Goal: Communication & Community: Answer question/provide support

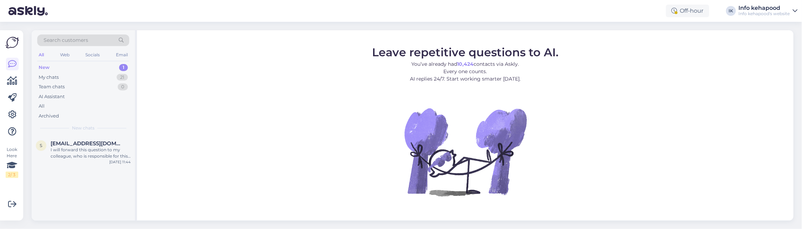
click at [79, 68] on div "New 1" at bounding box center [83, 68] width 92 height 10
click at [97, 158] on div "I will forward this question to my colleague, who is responsible for this. The …" at bounding box center [91, 153] width 80 height 13
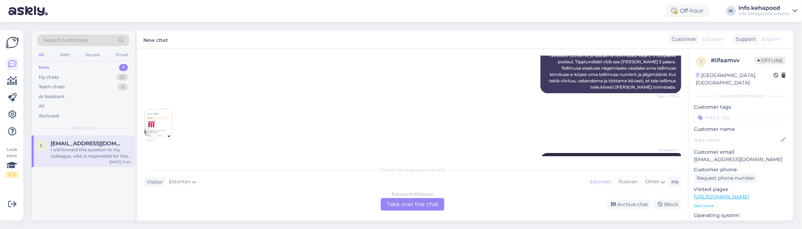
scroll to position [132, 0]
click at [154, 118] on img at bounding box center [158, 123] width 28 height 28
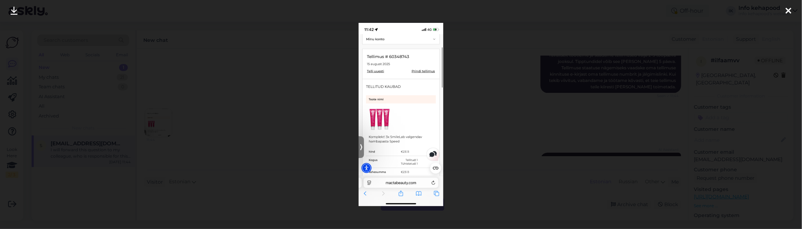
click at [391, 56] on img at bounding box center [401, 114] width 85 height 183
click at [482, 91] on div at bounding box center [401, 114] width 802 height 229
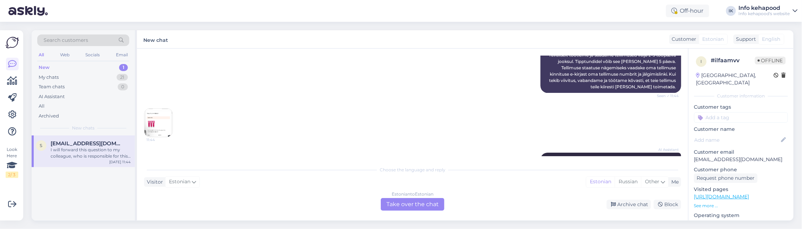
click at [395, 208] on div "Estonian to Estonian Take over the chat" at bounding box center [413, 204] width 64 height 13
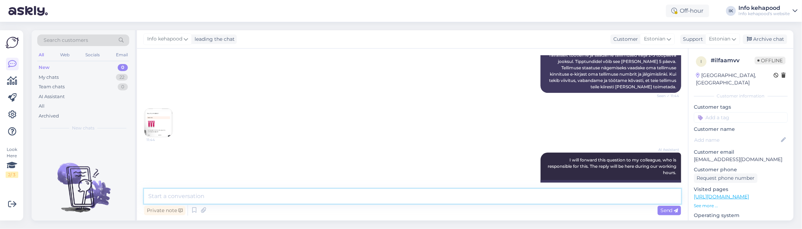
click at [274, 199] on textarea at bounding box center [412, 196] width 537 height 15
type textarea "Tere! Te"
click at [99, 78] on div "My chats 22" at bounding box center [83, 77] width 92 height 10
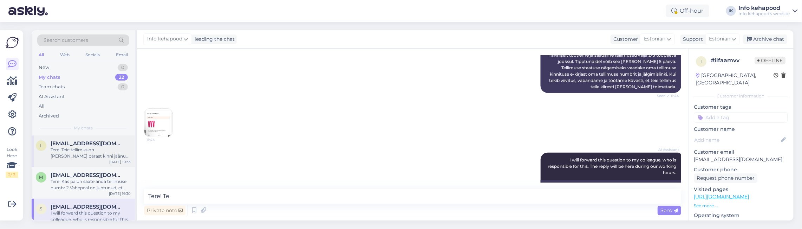
click at [94, 155] on div "Tere! Teie tellimus on [PERSON_NAME] pärast kinni jäänud, näitab ka, et ei saan…" at bounding box center [91, 153] width 80 height 13
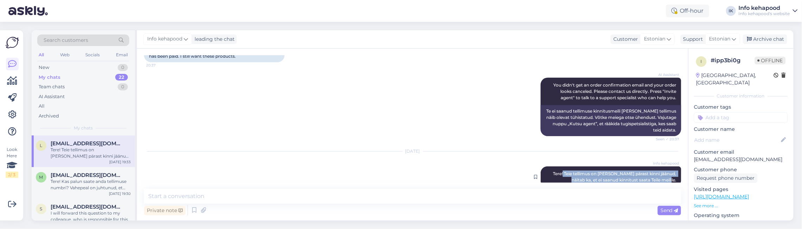
drag, startPoint x: 550, startPoint y: 161, endPoint x: 667, endPoint y: 167, distance: 117.2
click at [667, 171] on span "Tere! Teie tellimus on [PERSON_NAME] pärast kinni jäänud, näitab ka, et ei saan…" at bounding box center [615, 177] width 124 height 12
copy span "Teie tellimus on [PERSON_NAME] pärast kinni jäänud, näitab ka, et ei saanud kin…"
click at [86, 76] on div "My chats 22" at bounding box center [83, 77] width 92 height 10
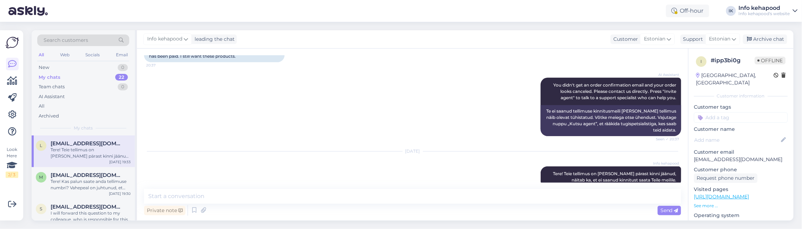
click at [83, 153] on div "Tere! Teie tellimus on [PERSON_NAME] pärast kinni jäänud, näitab ka, et ei saan…" at bounding box center [91, 153] width 80 height 13
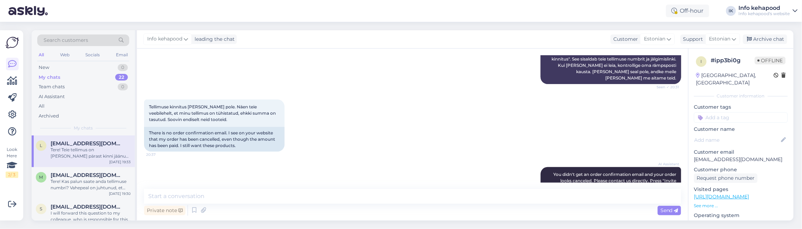
scroll to position [261, 0]
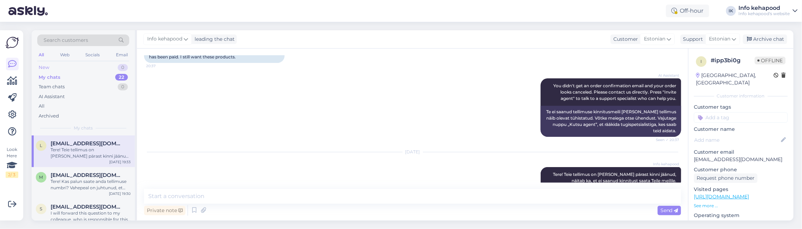
click at [73, 69] on div "New 0" at bounding box center [83, 68] width 92 height 10
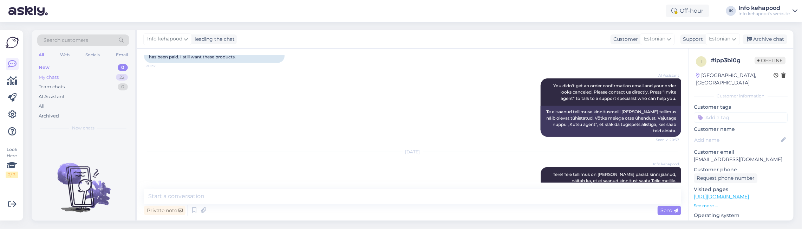
click at [73, 74] on div "My chats 22" at bounding box center [83, 77] width 92 height 10
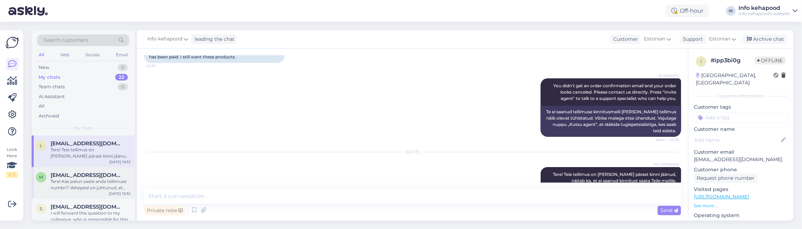
click at [84, 182] on div "Tere! Kas palun saate anda tellimuse numbri? Vahepeal on juhtunud, et tellimuse…" at bounding box center [91, 184] width 80 height 13
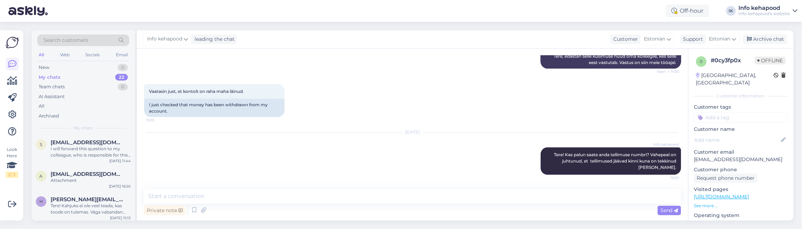
scroll to position [65, 0]
click at [84, 181] on div "Attachment" at bounding box center [91, 180] width 80 height 6
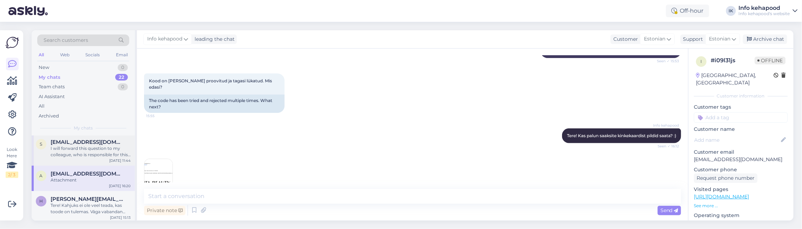
click at [82, 154] on div "I will forward this question to my colleague, who is responsible for this. The …" at bounding box center [91, 151] width 80 height 13
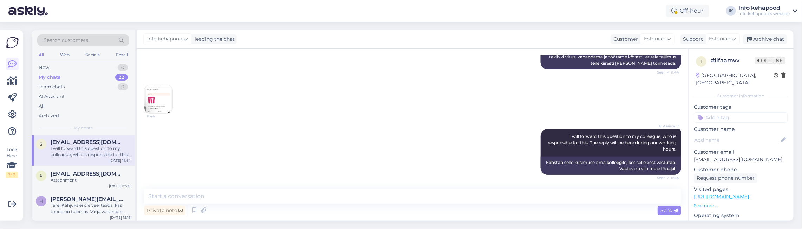
scroll to position [155, 0]
click at [245, 193] on textarea at bounding box center [412, 196] width 537 height 15
paste textarea "Teie tellimus on [PERSON_NAME] pärast kinni jäänud, näitab ka, et ei saanud kin…"
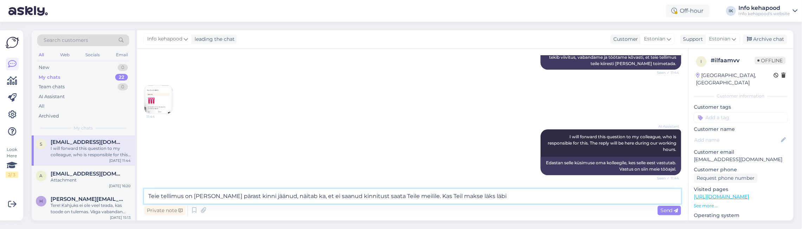
type textarea "Teie tellimus on [PERSON_NAME] pärast kinni jäänud, näitab ka, et ei saanud kin…"
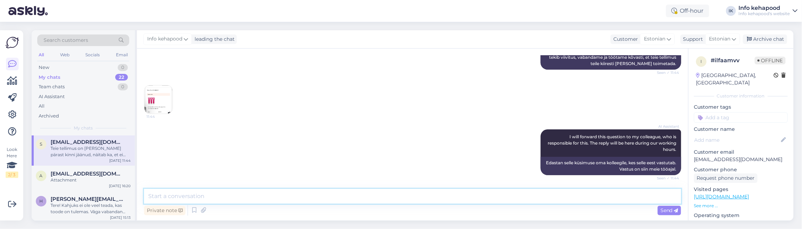
scroll to position [199, 0]
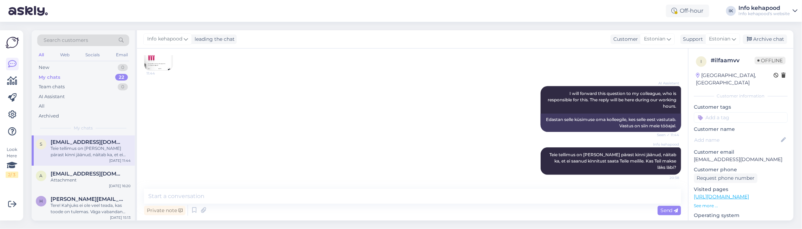
click at [90, 79] on div "My chats 22" at bounding box center [83, 77] width 92 height 10
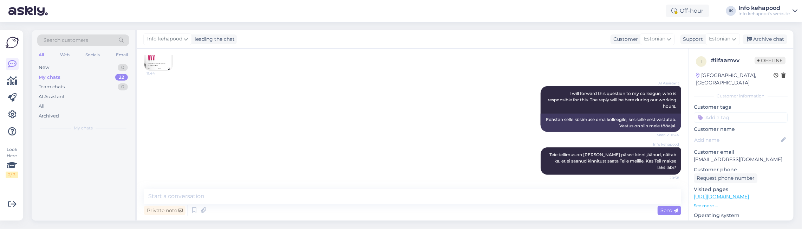
scroll to position [0, 0]
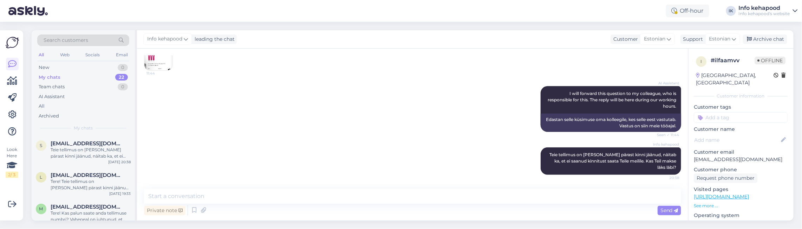
click at [88, 73] on div "My chats 22" at bounding box center [83, 77] width 92 height 10
click at [85, 177] on span "[EMAIL_ADDRESS][DOMAIN_NAME]" at bounding box center [87, 175] width 73 height 6
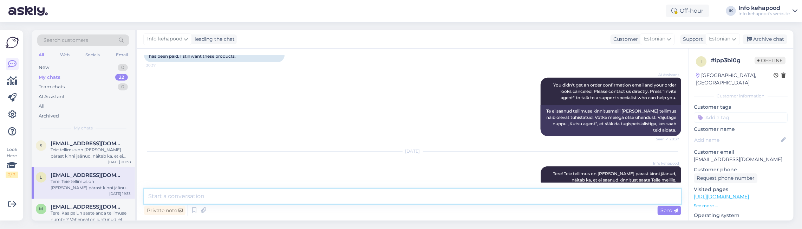
click at [413, 199] on textarea at bounding box center [412, 196] width 537 height 15
click at [386, 144] on div "[DATE] Info kehapood Tere! Teie tellimus on [PERSON_NAME] pärast kinni jäänud, …" at bounding box center [412, 169] width 537 height 51
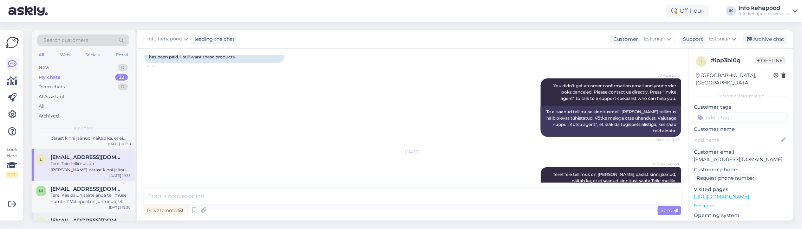
scroll to position [16, 0]
click at [82, 202] on div "Tere! Kas palun saate anda tellimuse numbri? Vahepeal on juhtunud, et tellimuse…" at bounding box center [91, 200] width 80 height 13
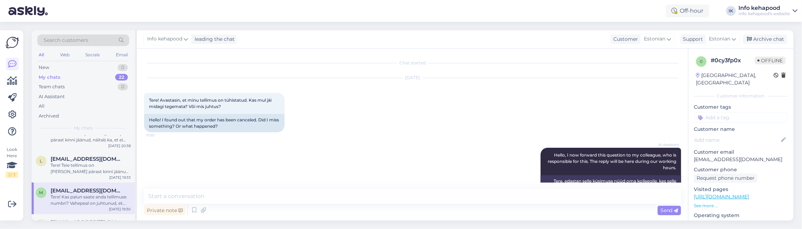
scroll to position [124, 0]
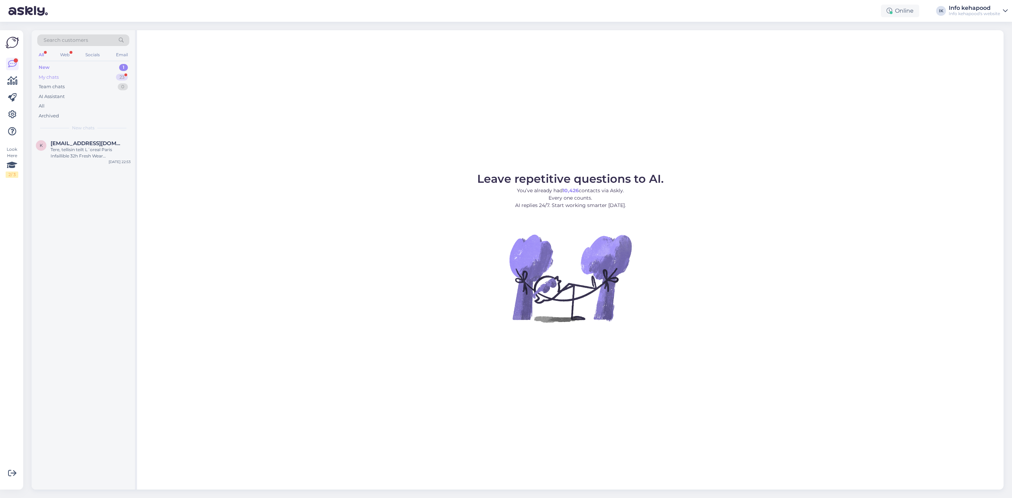
click at [64, 75] on div "My chats 23" at bounding box center [83, 77] width 92 height 10
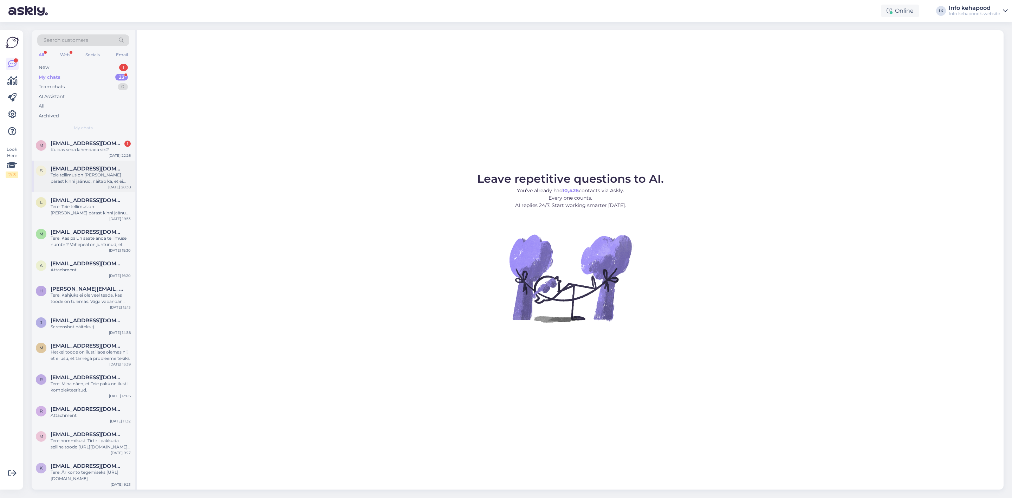
click at [73, 183] on div "Teie tellimus on [PERSON_NAME] pärast kinni jäänud, näitab ka, et ei saanud kin…" at bounding box center [91, 178] width 80 height 13
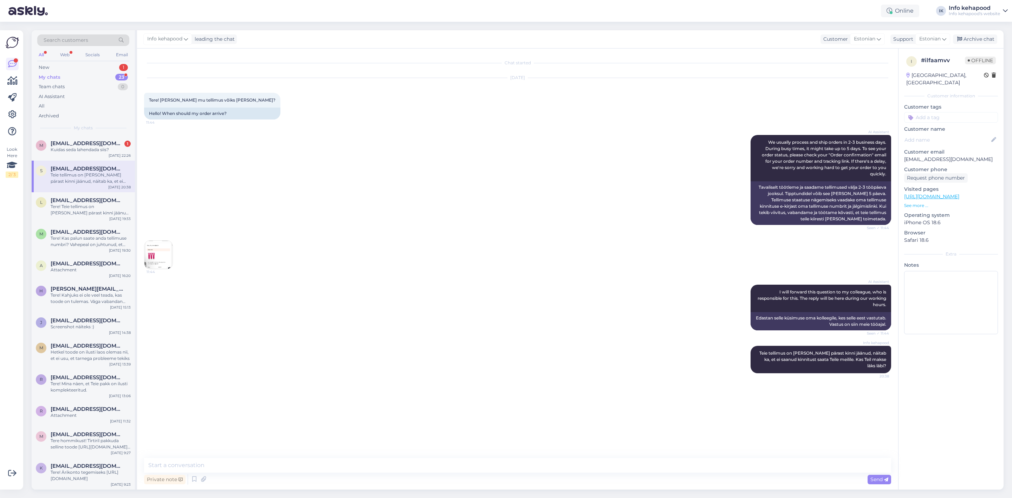
click at [157, 253] on img at bounding box center [158, 255] width 28 height 28
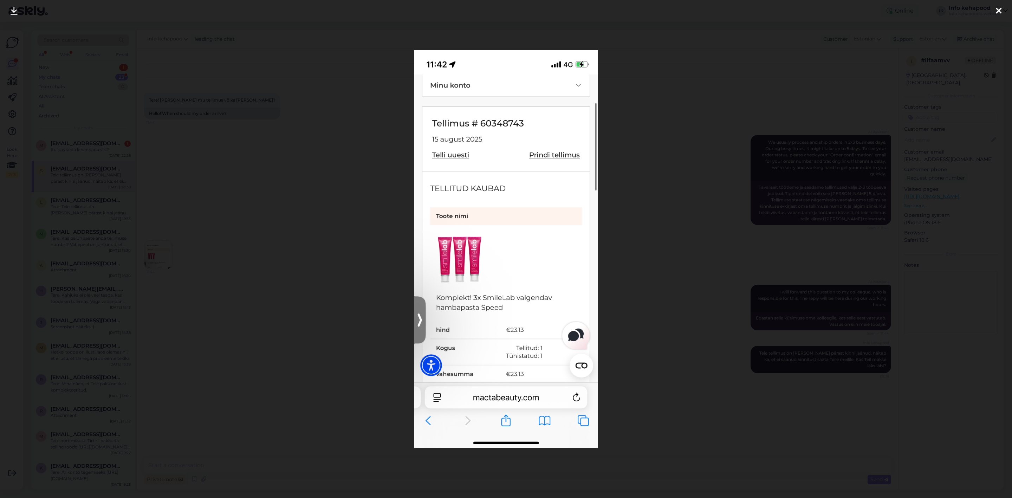
click at [703, 166] on div at bounding box center [506, 249] width 1012 height 498
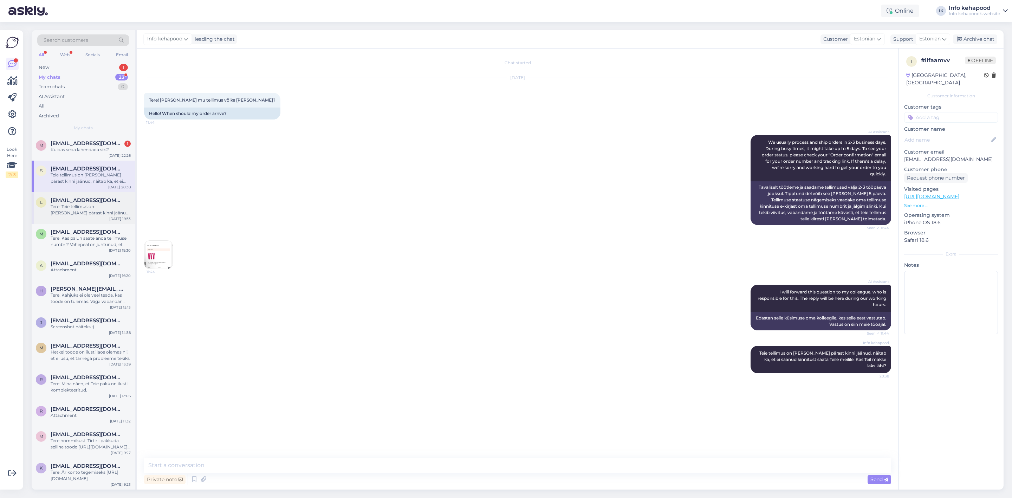
click at [52, 203] on div "Tere! Teie tellimus on [PERSON_NAME] pärast kinni jäänud, näitab ka, et ei saan…" at bounding box center [91, 209] width 80 height 13
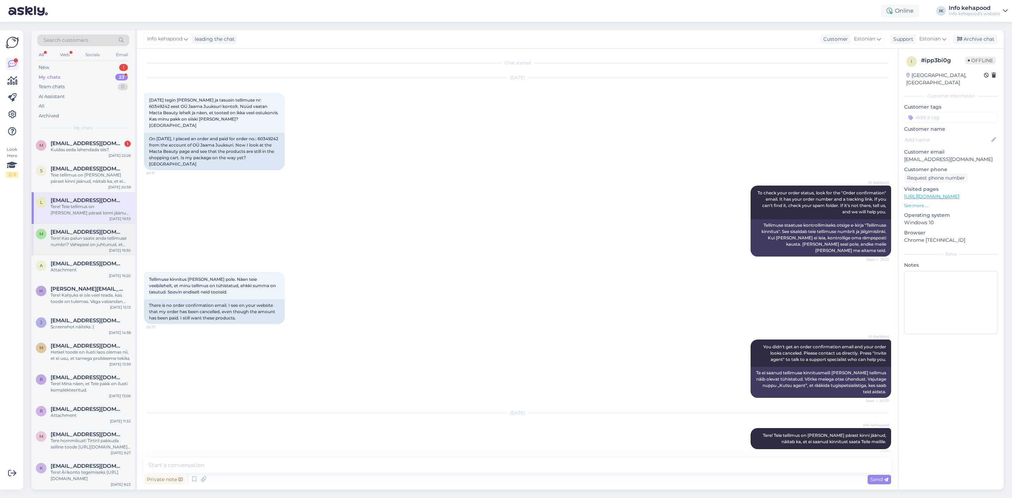
click at [56, 240] on div "Tere! Kas palun saate anda tellimuse numbri? Vahepeal on juhtunud, et tellimuse…" at bounding box center [91, 241] width 80 height 13
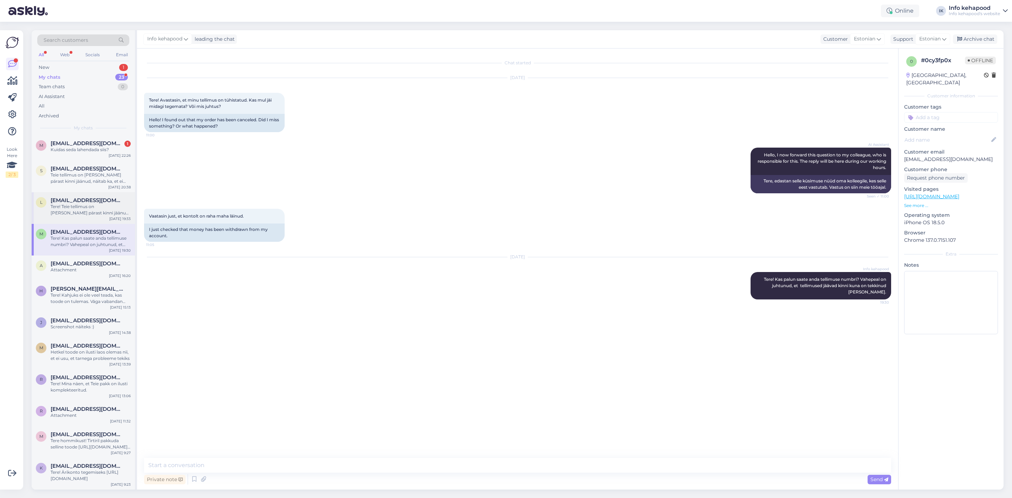
click at [57, 209] on div "Tere! Teie tellimus on [PERSON_NAME] pärast kinni jäänud, näitab ka, et ei saan…" at bounding box center [91, 209] width 80 height 13
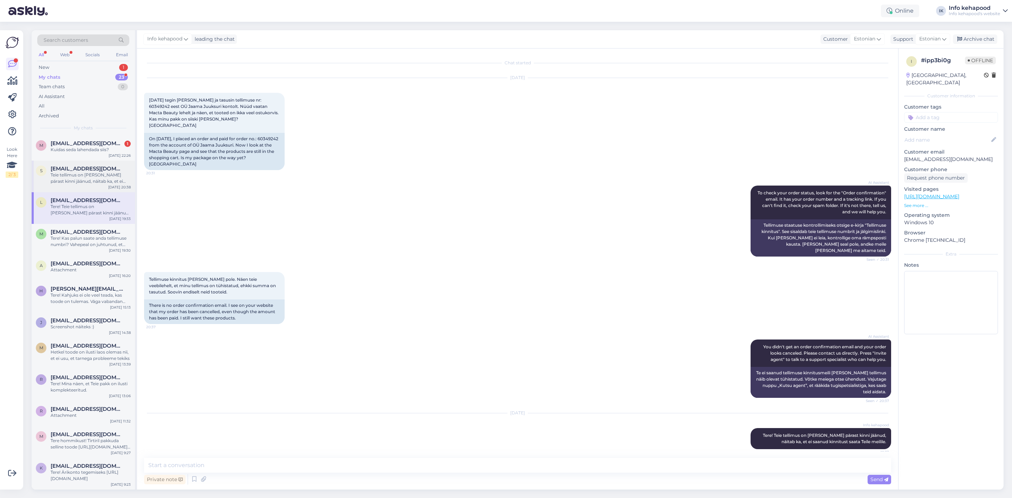
click at [53, 182] on div "Teie tellimus on [PERSON_NAME] pärast kinni jäänud, näitab ka, et ei saanud kin…" at bounding box center [91, 178] width 80 height 13
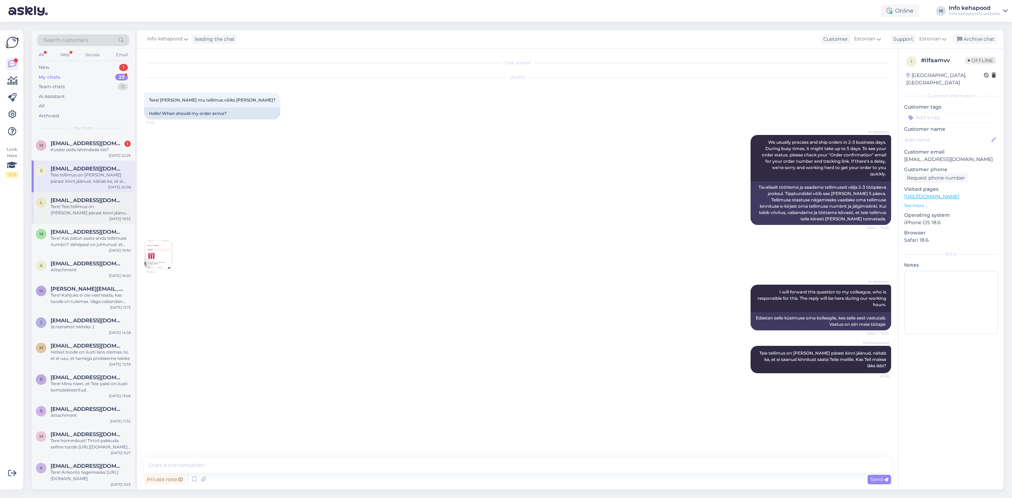
click at [68, 209] on div "Tere! Teie tellimus on [PERSON_NAME] pärast kinni jäänud, näitab ka, et ei saan…" at bounding box center [91, 209] width 80 height 13
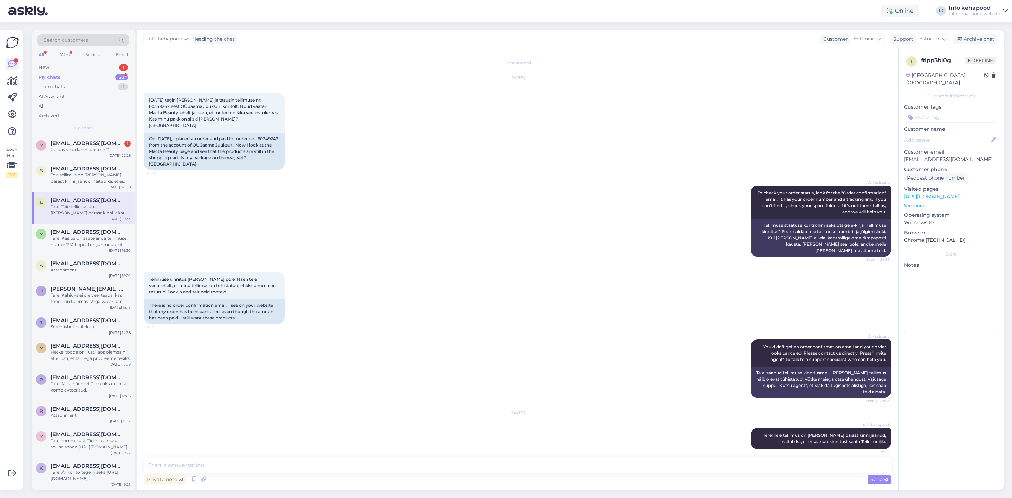
click at [66, 199] on span "[EMAIL_ADDRESS][DOMAIN_NAME]" at bounding box center [87, 200] width 73 height 6
drag, startPoint x: 149, startPoint y: 138, endPoint x: 170, endPoint y: 138, distance: 21.1
click at [170, 138] on div "On [DATE], I placed an order and paid for order no.: 60349242 from the account …" at bounding box center [214, 151] width 141 height 37
copy div "60349242"
